Goal: Task Accomplishment & Management: Use online tool/utility

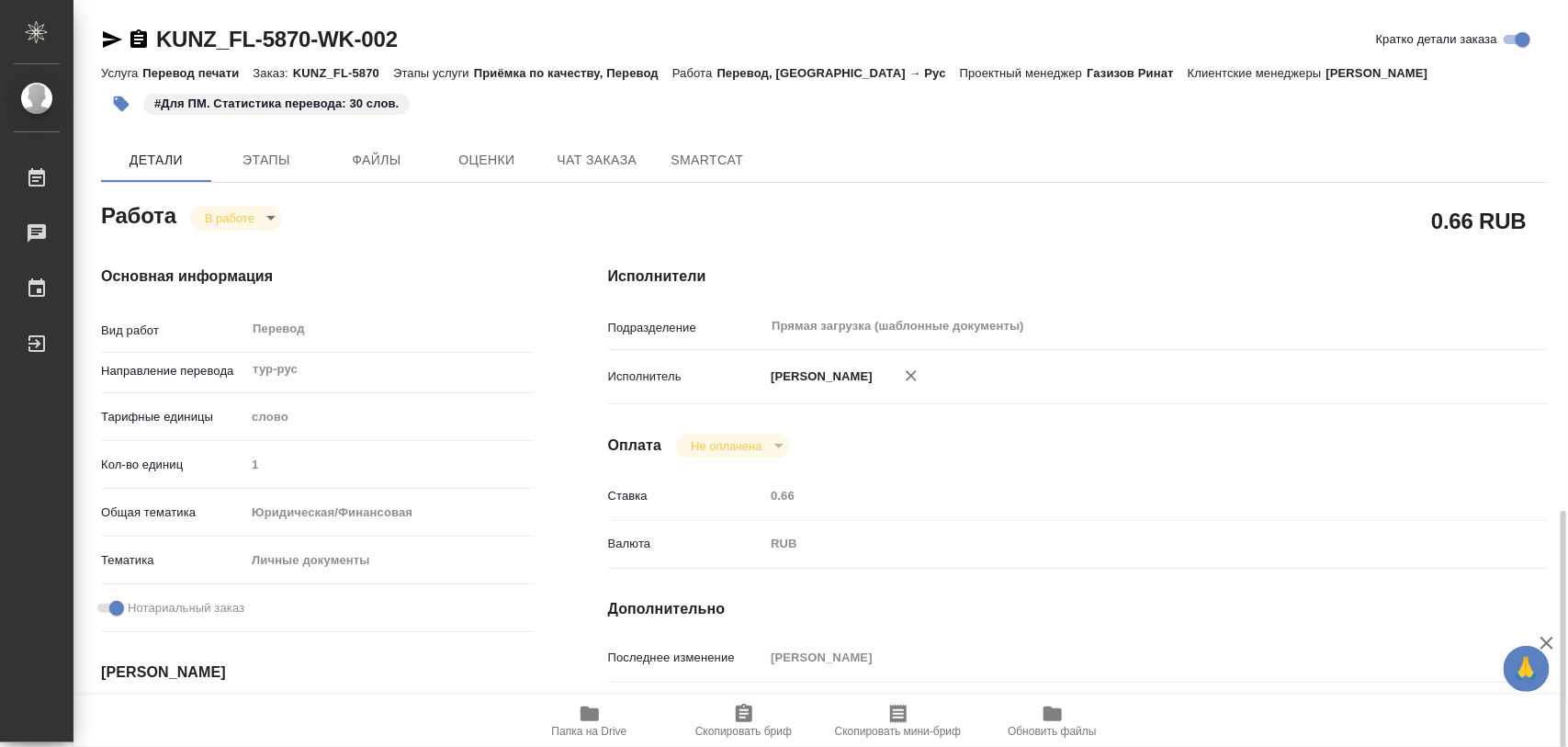
scroll to position [344, 0]
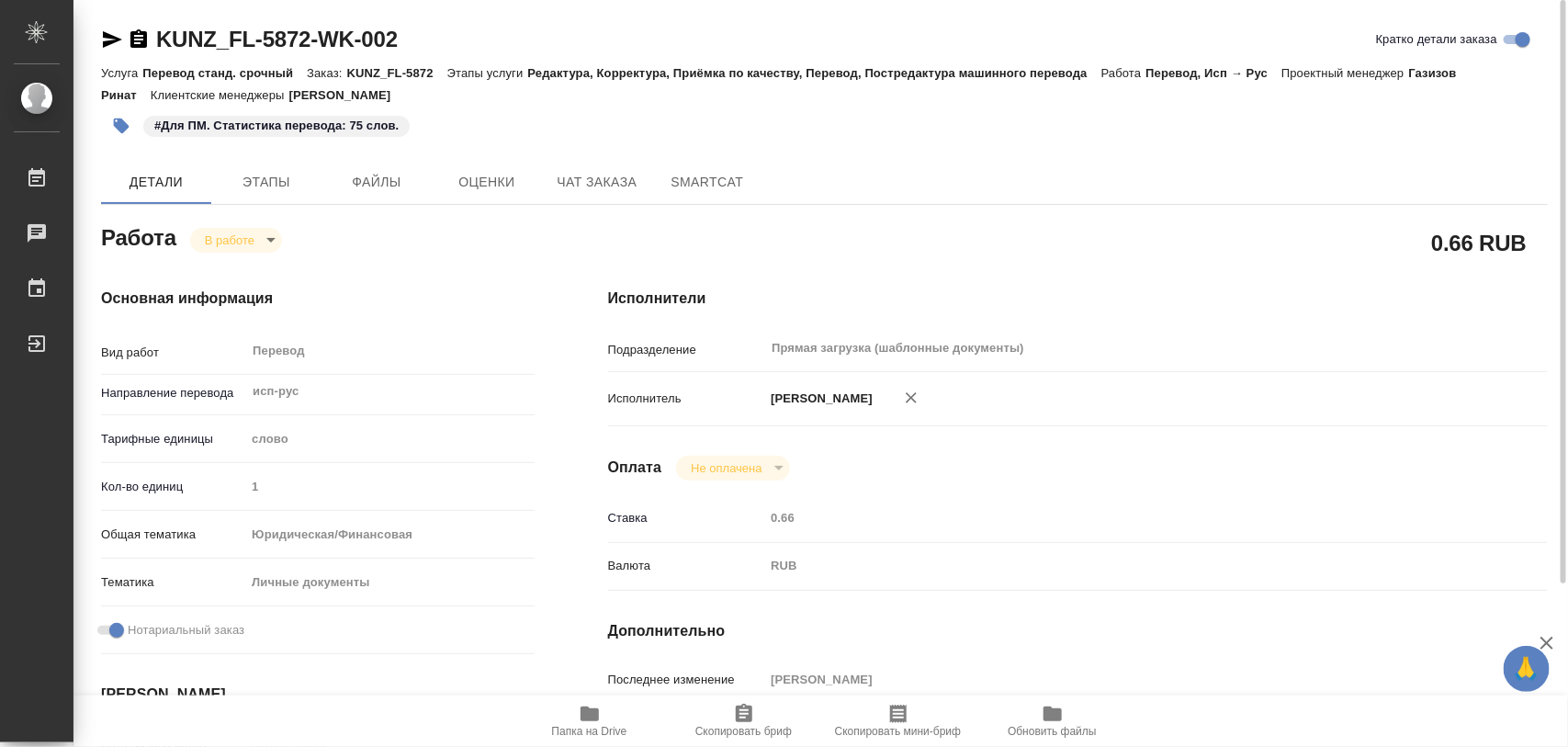
scroll to position [460, 0]
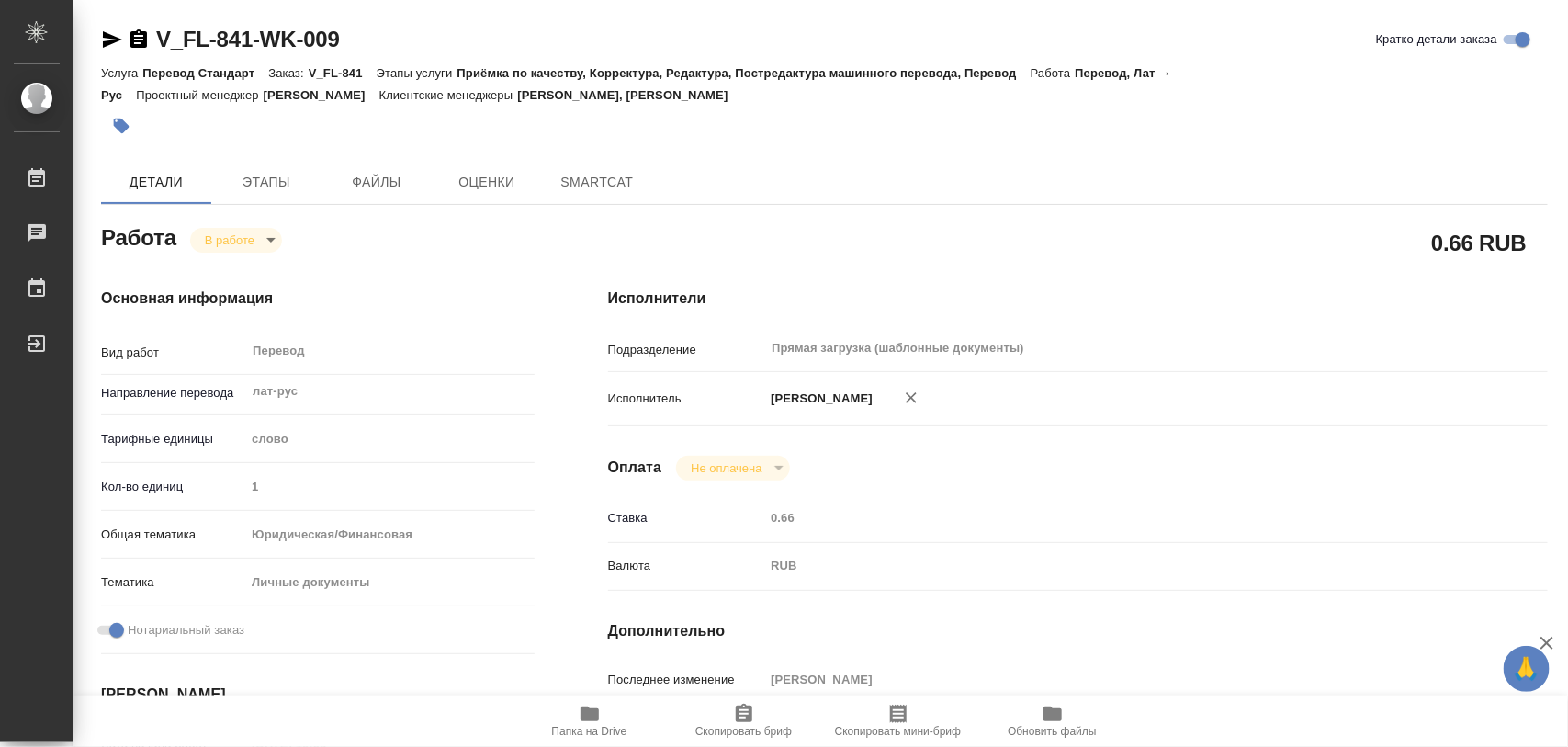
type textarea "x"
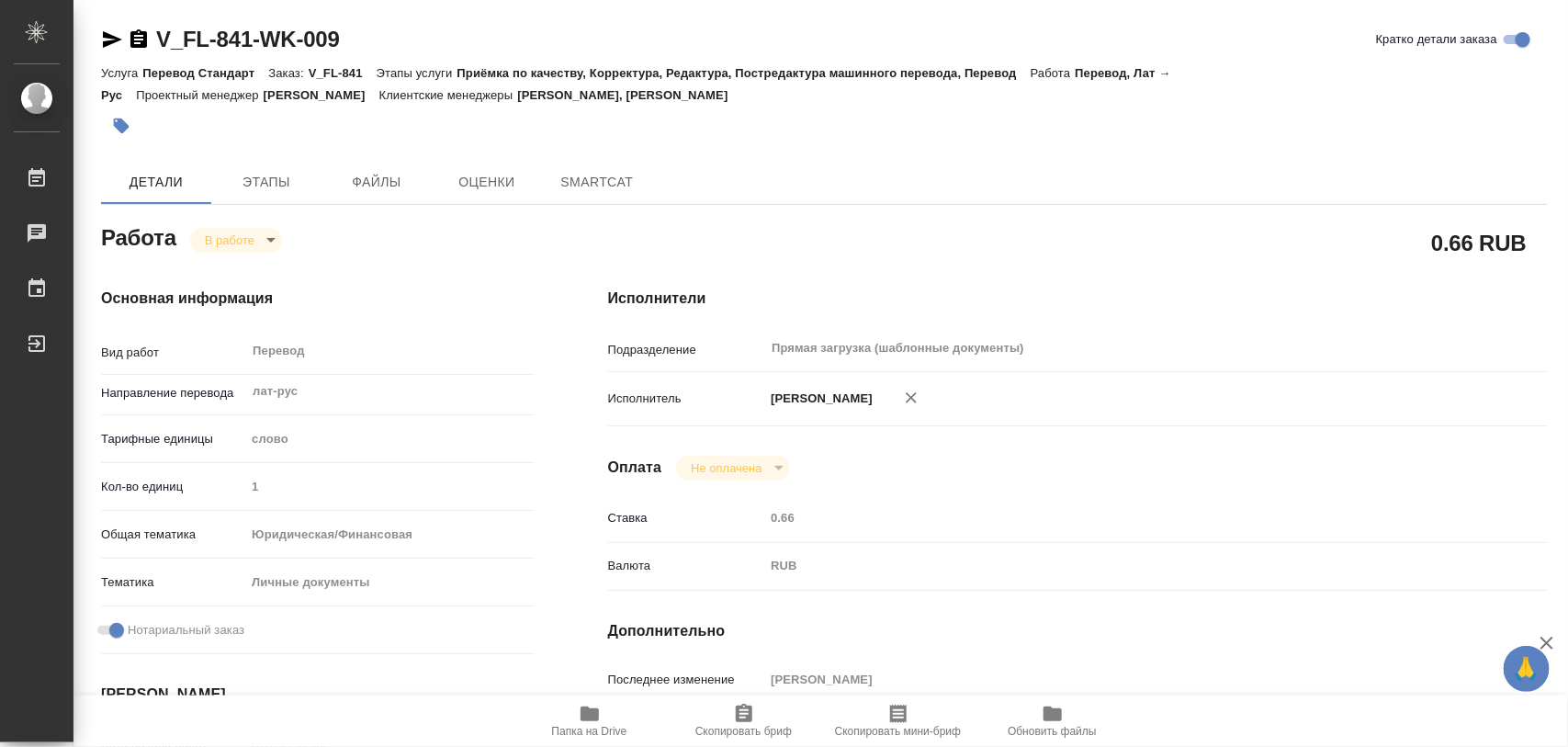
type textarea "x"
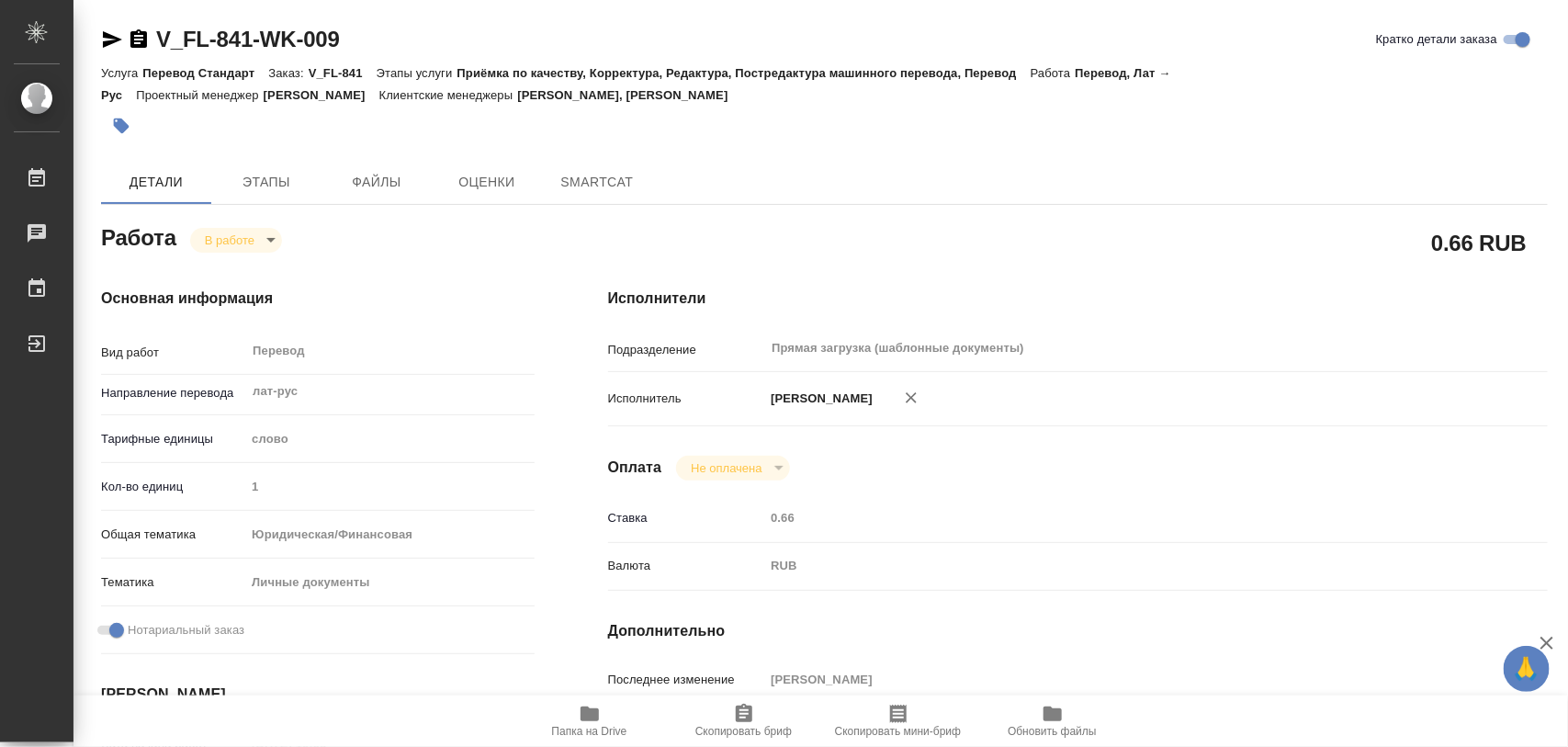
type textarea "x"
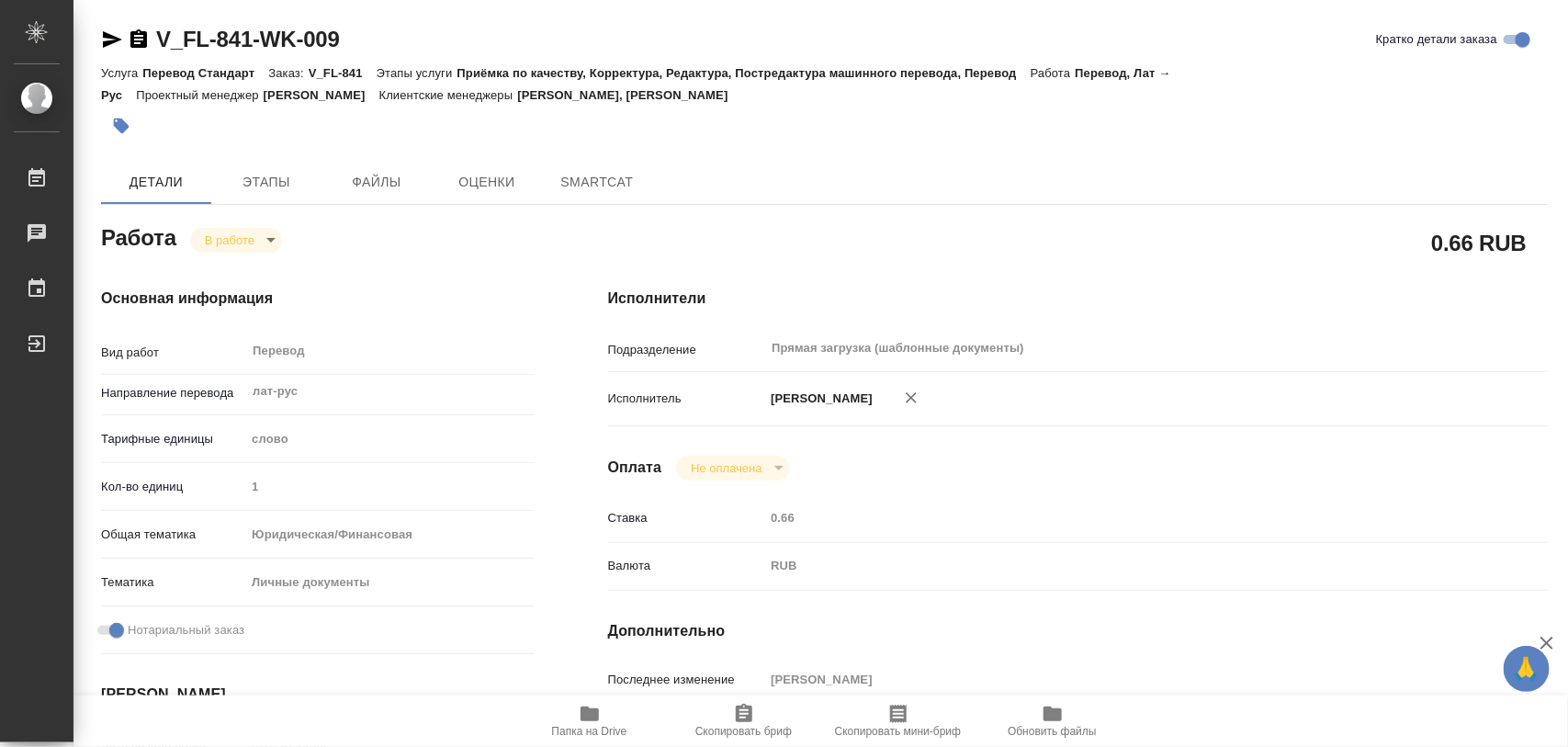
type textarea "x"
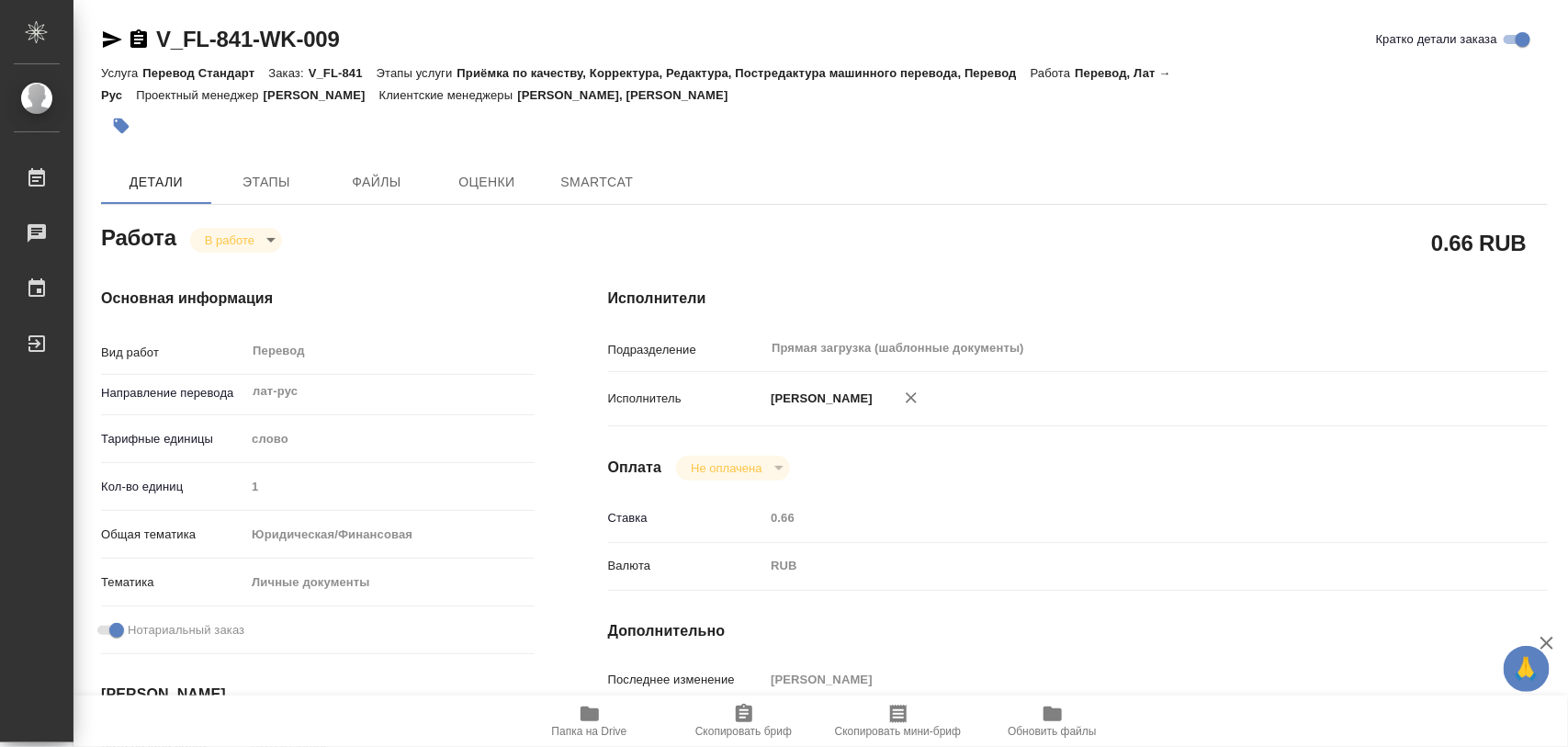
type textarea "x"
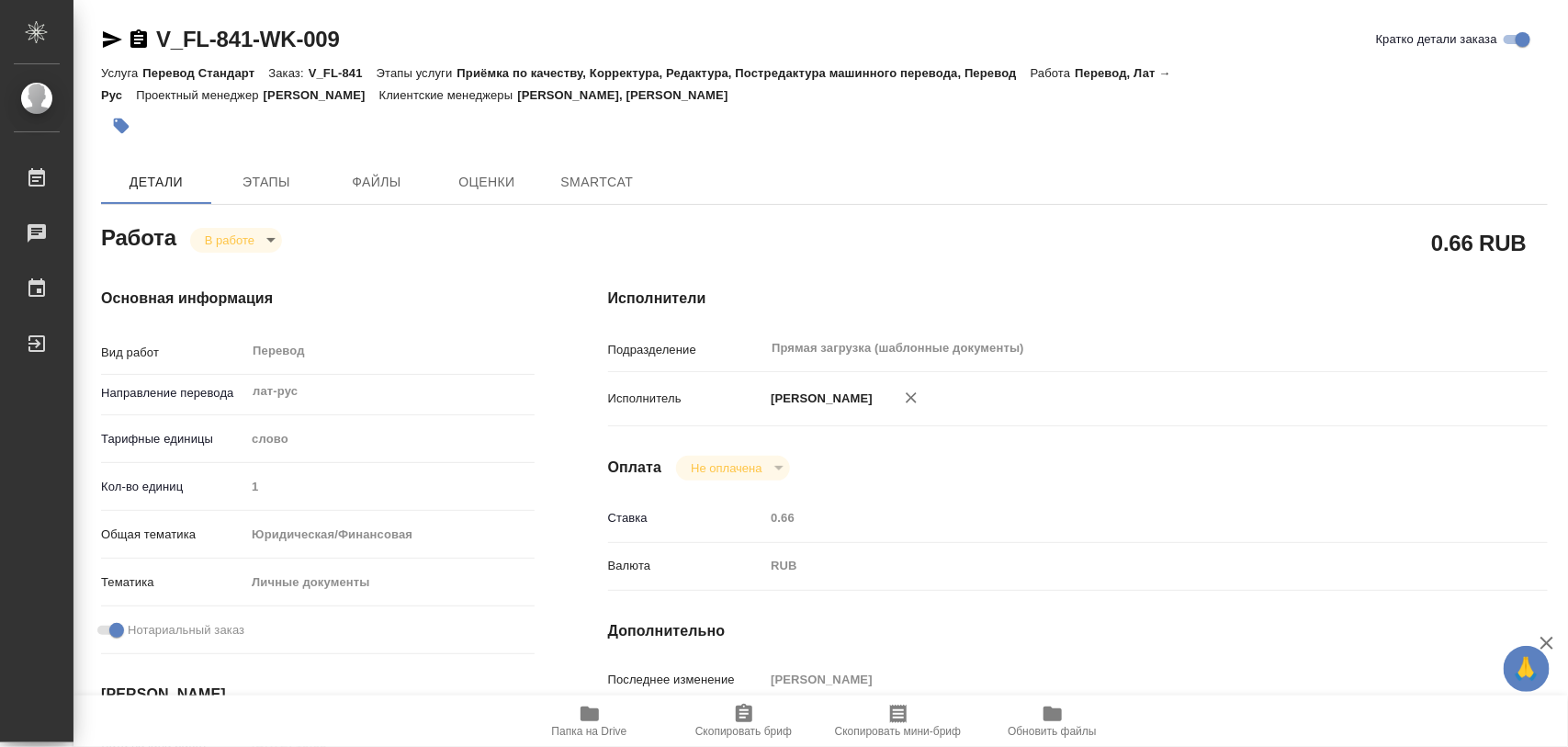
scroll to position [344, 0]
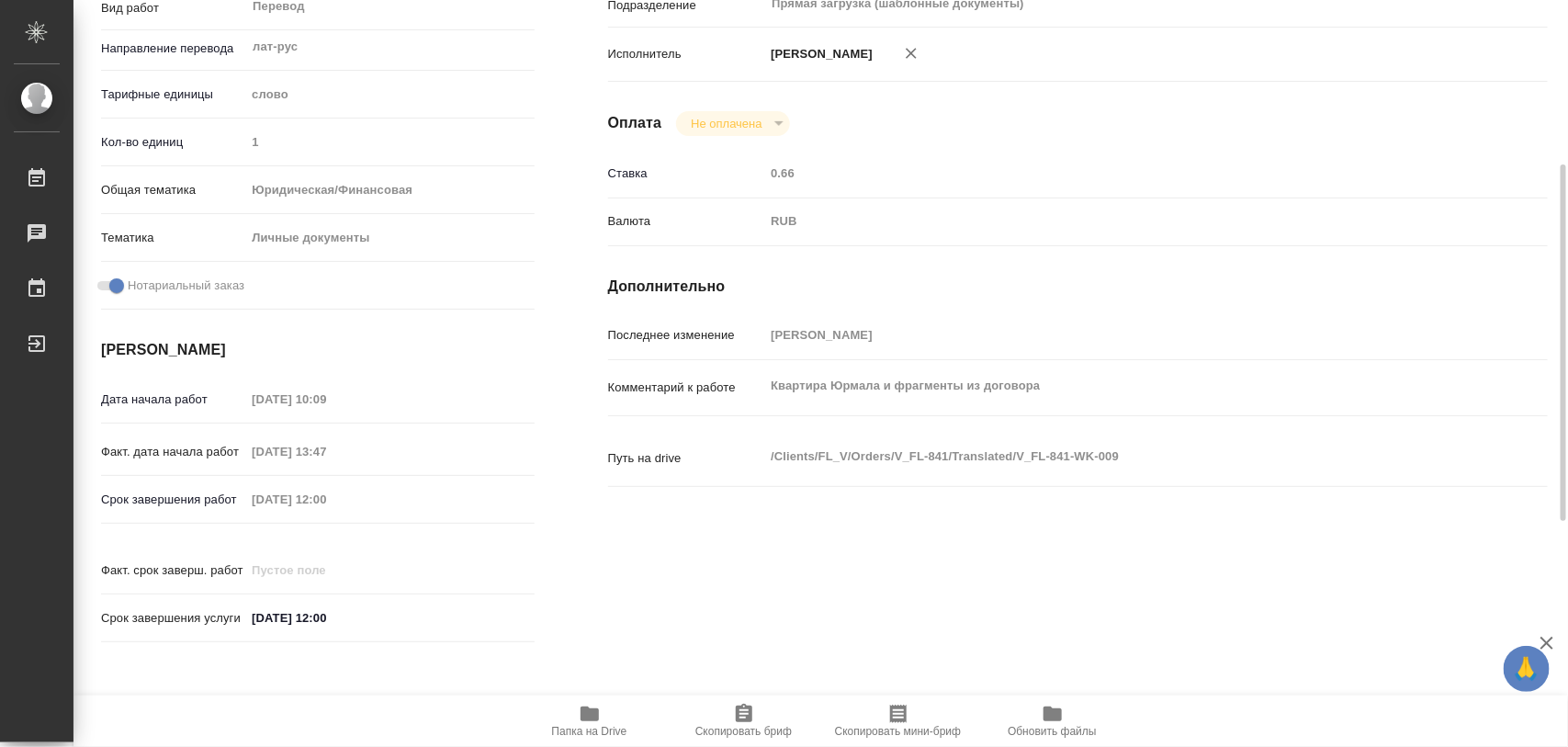
type textarea "x"
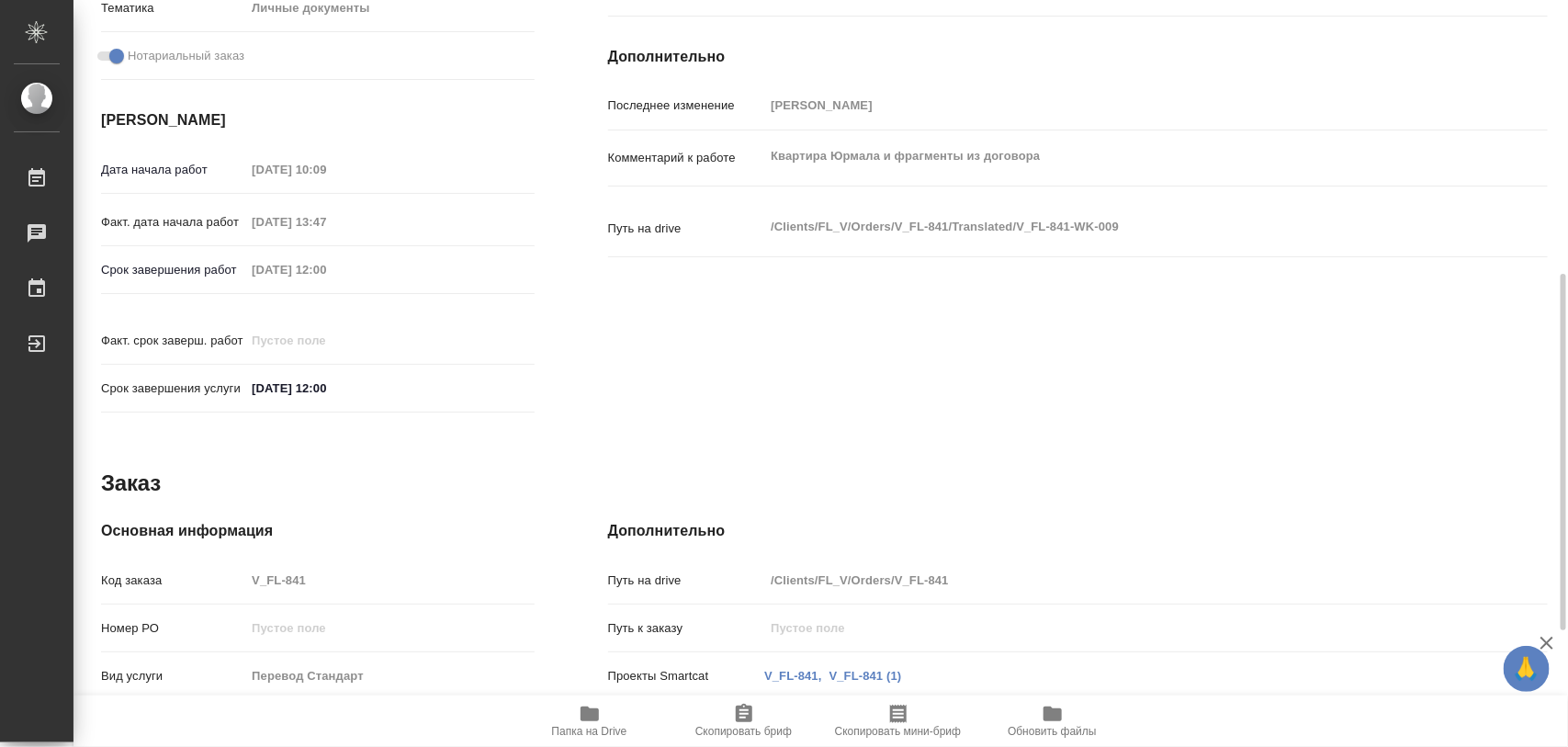
type textarea "x"
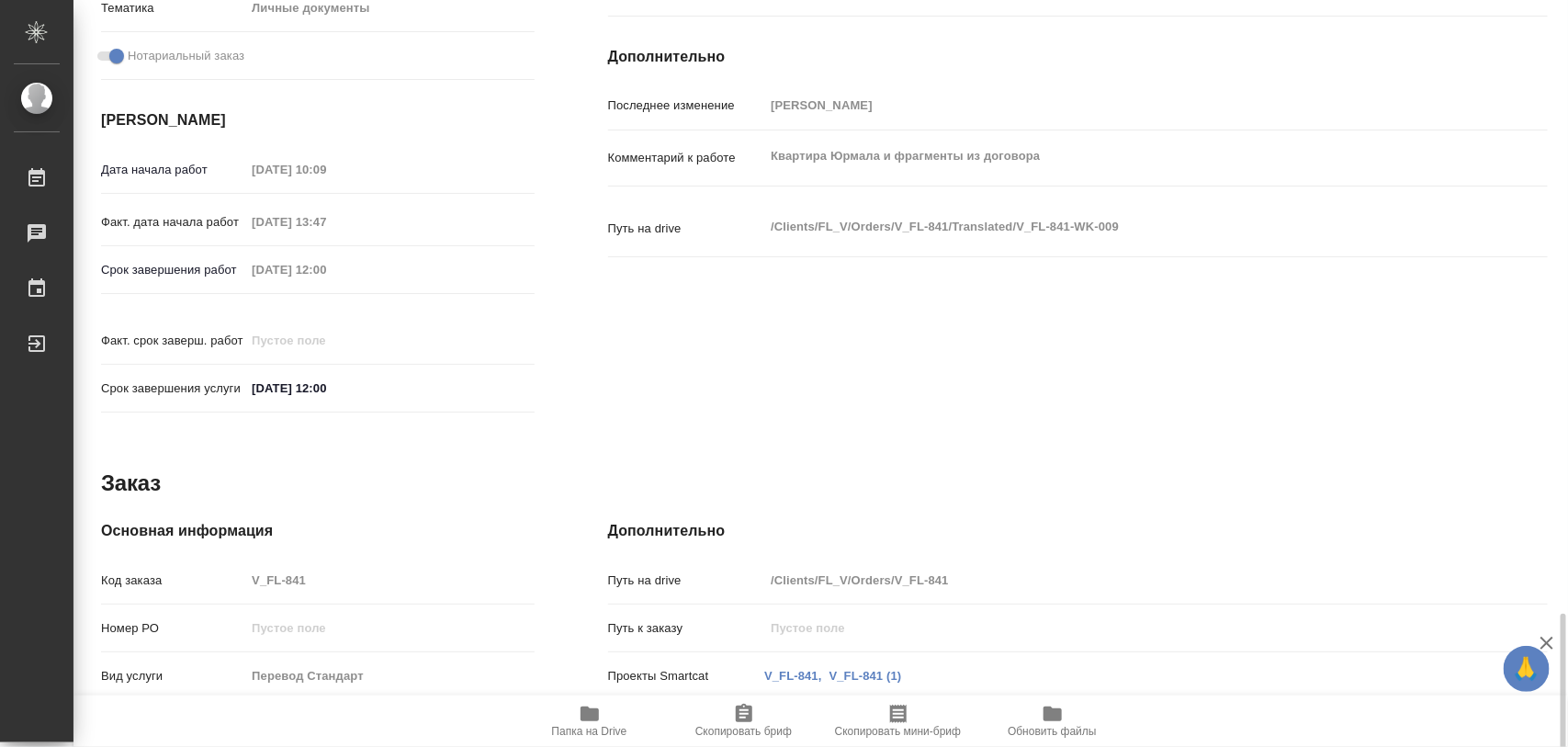
scroll to position [819, 0]
